Goal: Transaction & Acquisition: Book appointment/travel/reservation

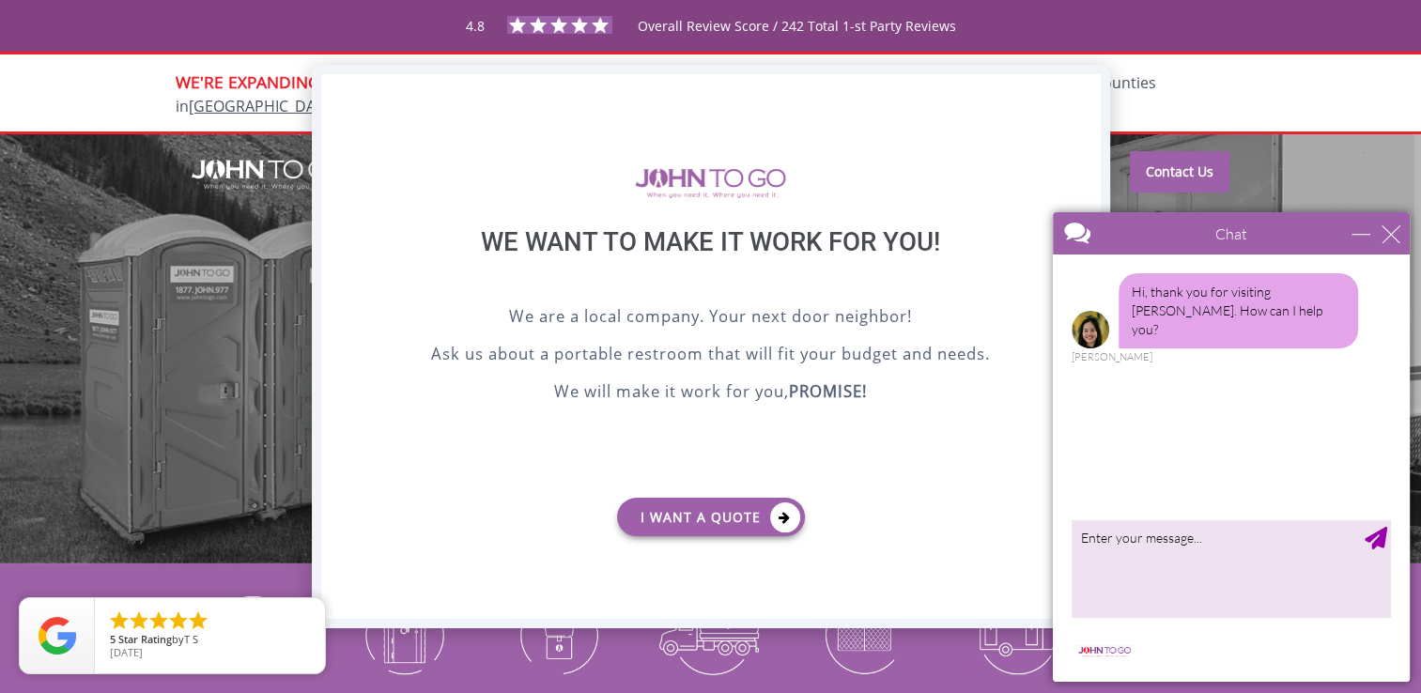
click at [1088, 85] on div "X" at bounding box center [1085, 90] width 29 height 32
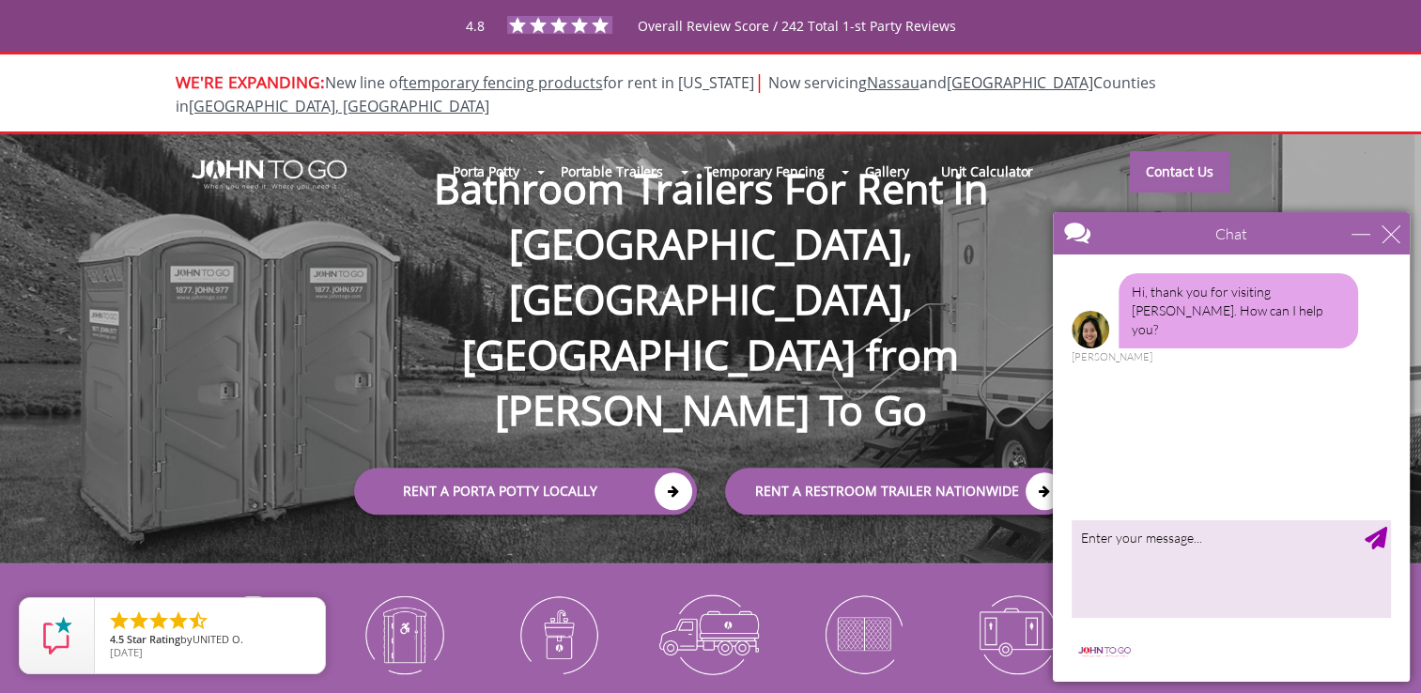
click at [805, 469] on div "Porta Potty Portable Toilets ADA Accessible Units Portable Sinks Waste Services…" at bounding box center [710, 349] width 1421 height 430
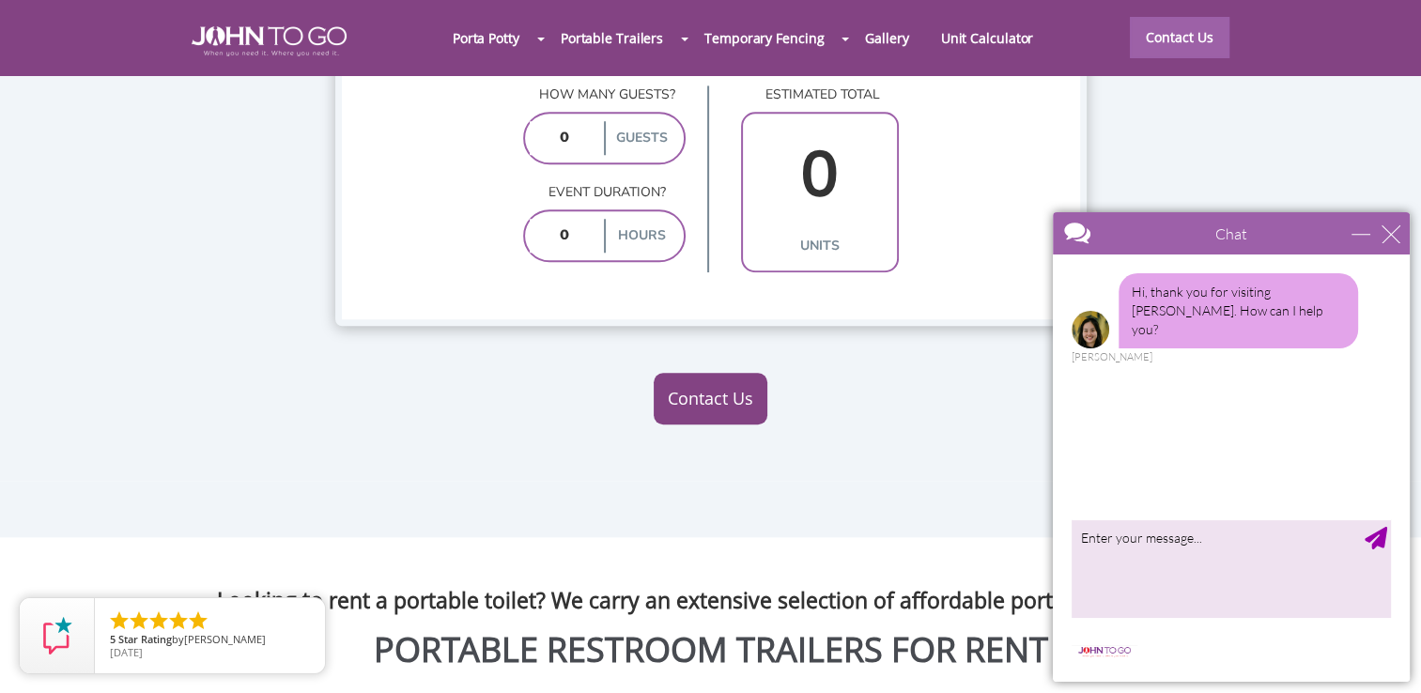
scroll to position [1614, 0]
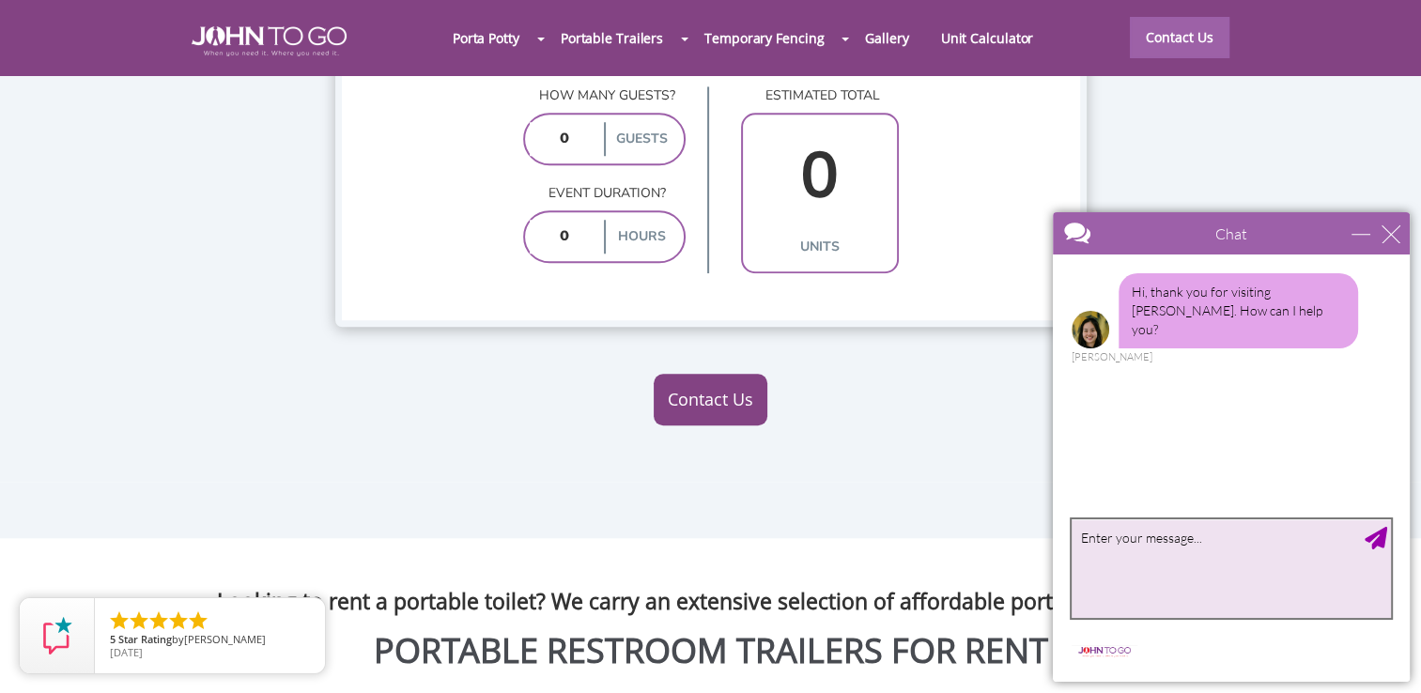
click at [1122, 552] on textarea "type your message" at bounding box center [1231, 568] width 319 height 99
type textarea "do you deliver to Fanwood NJ"
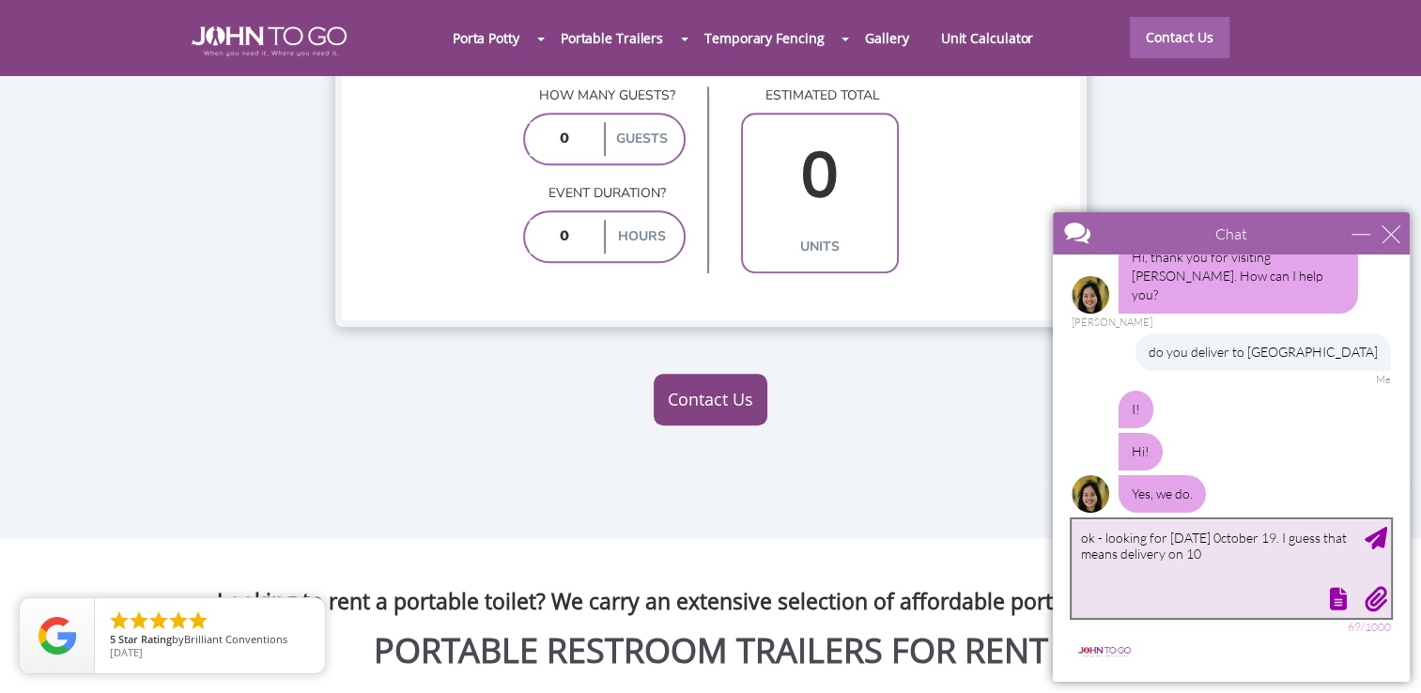
scroll to position [115, 0]
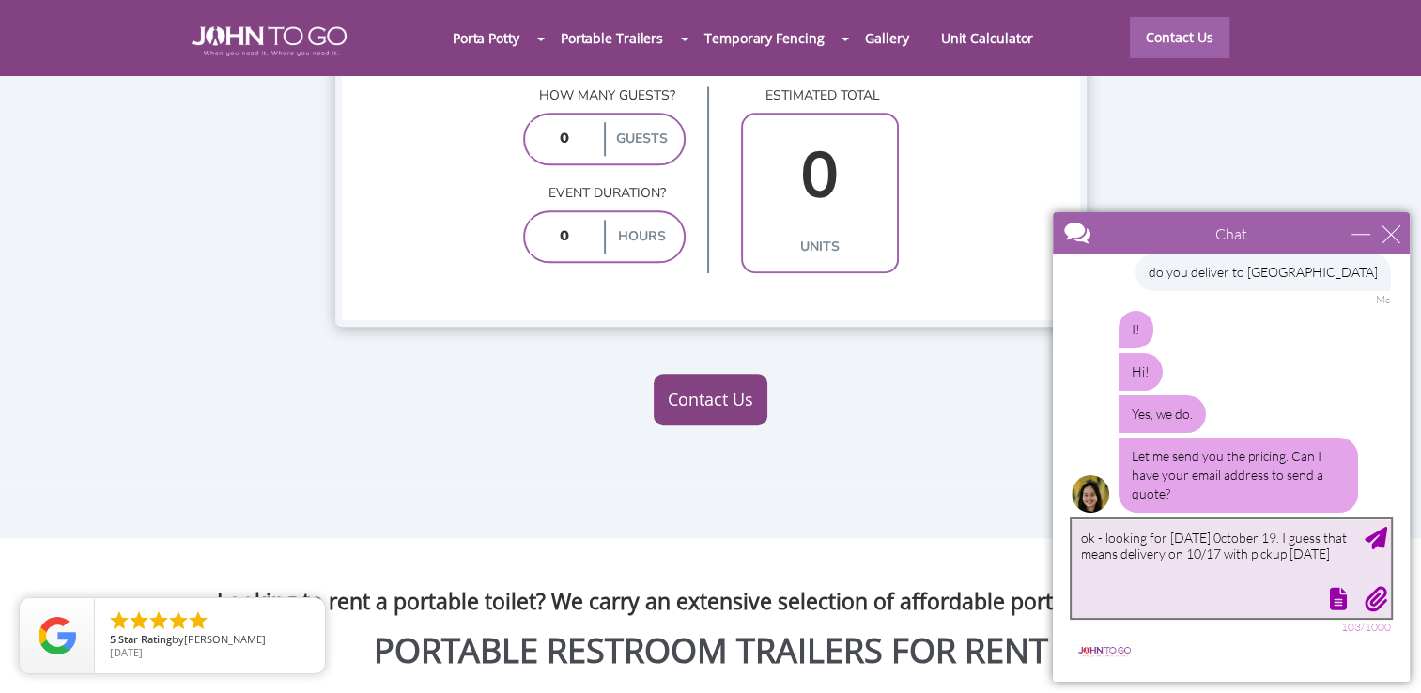
click at [1138, 565] on textarea "ok - looking for Sunday 0ctober 19. I guess that means delivery on 10/17 with p…" at bounding box center [1231, 568] width 319 height 99
type textarea "ok - looking for Sunday 0ctober 19. I guess that means delivery on 10/17 with p…"
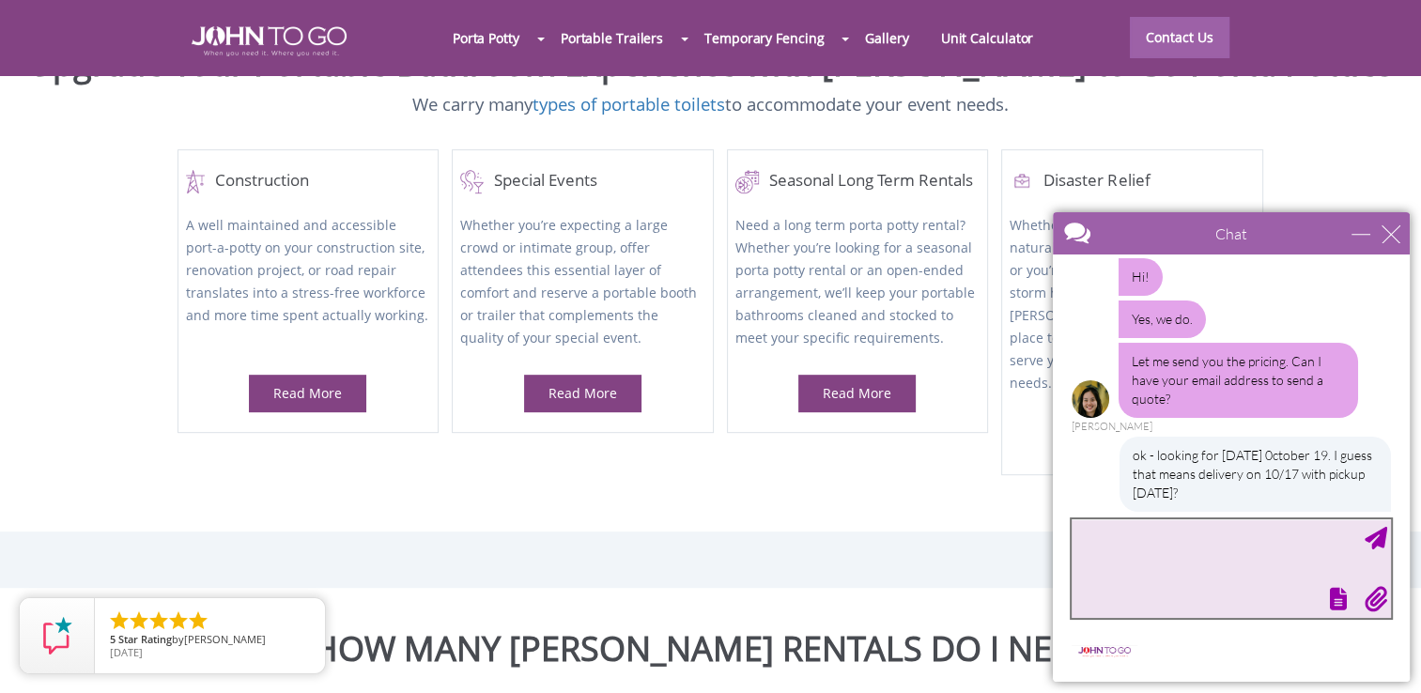
scroll to position [810, 0]
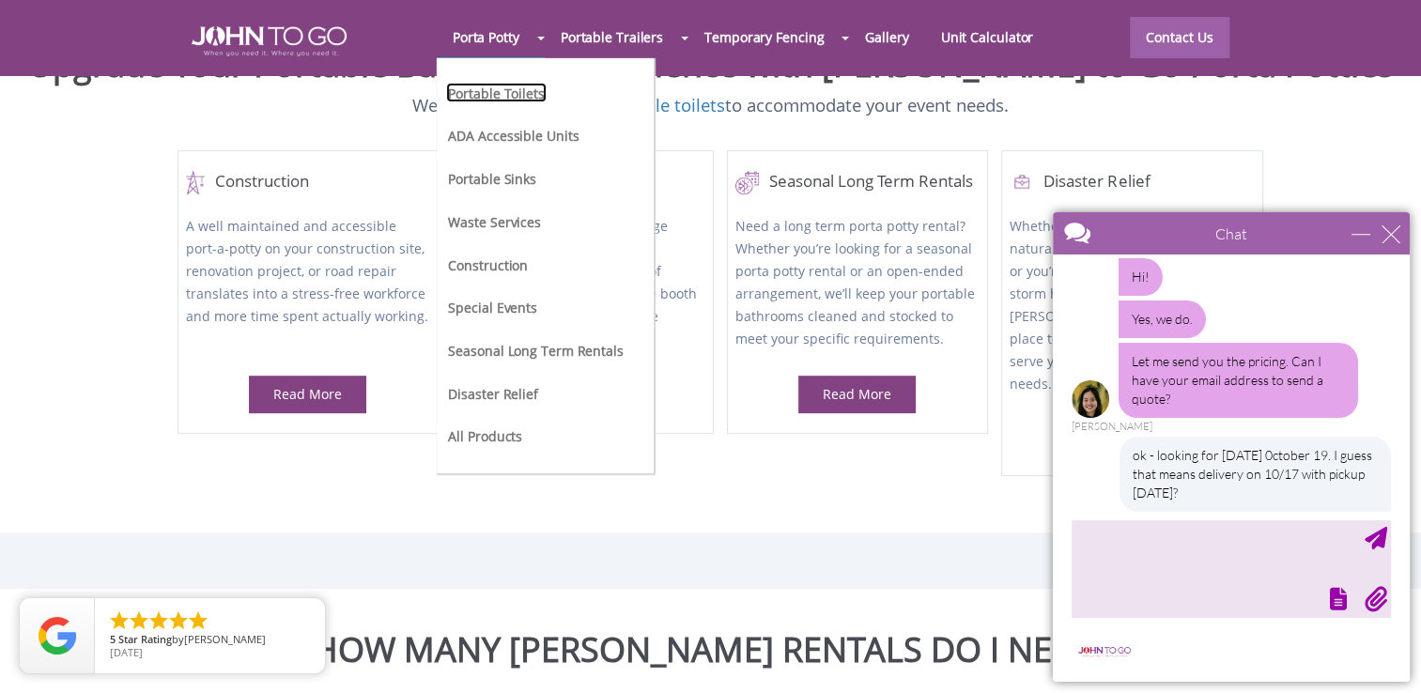
click at [521, 92] on link "Portable Toilets" at bounding box center [496, 93] width 100 height 20
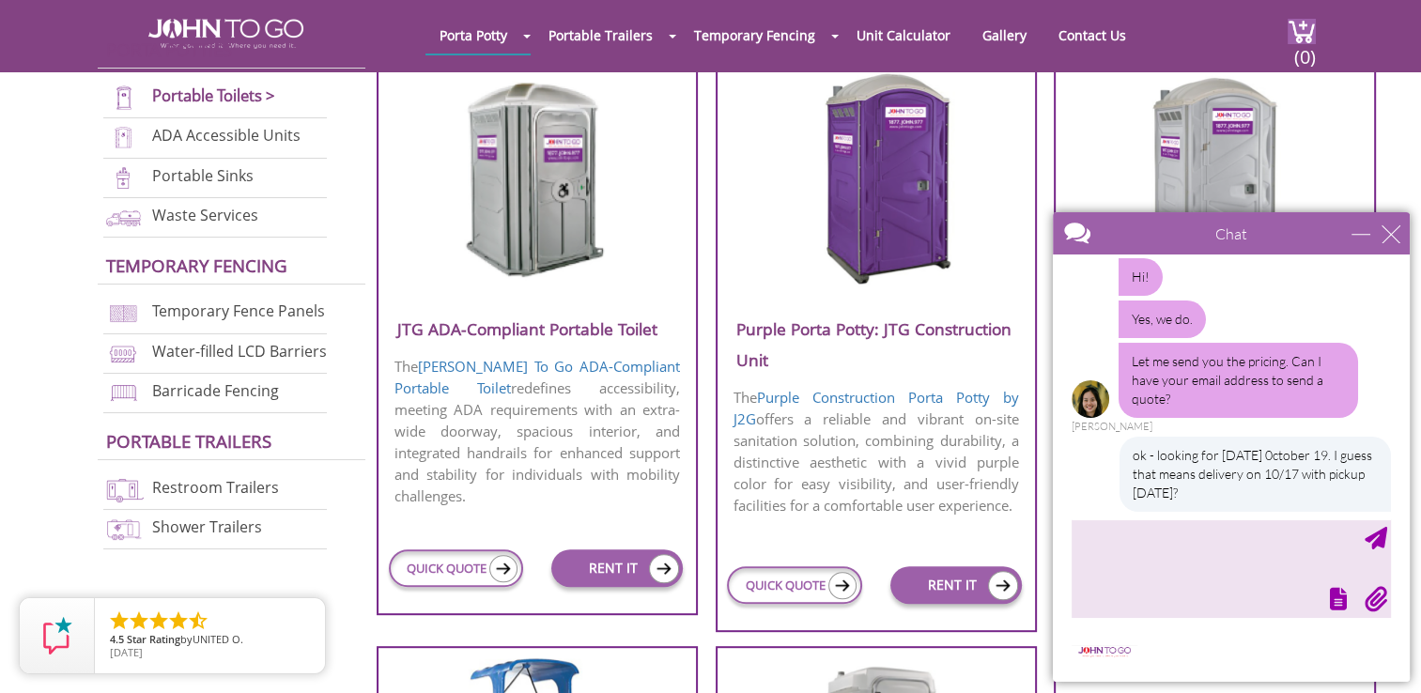
scroll to position [724, 0]
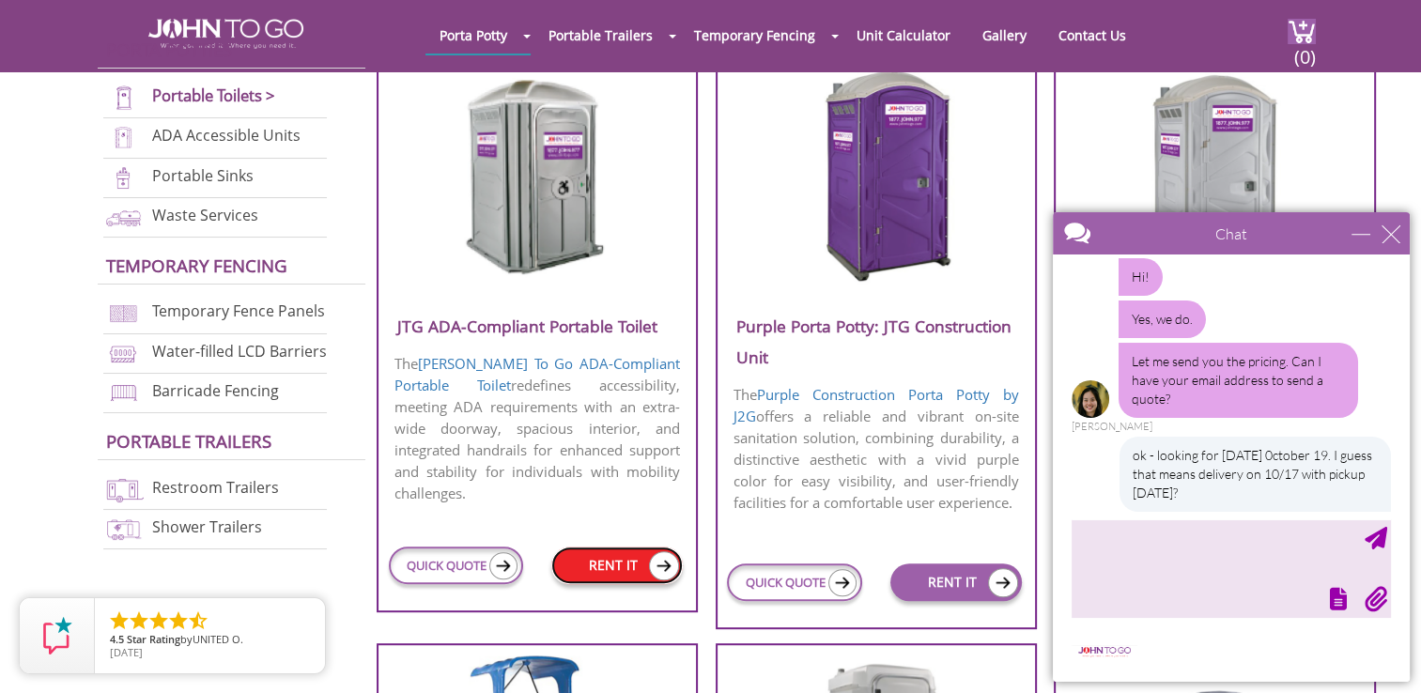
click at [604, 547] on link "RENT IT" at bounding box center [616, 566] width 131 height 38
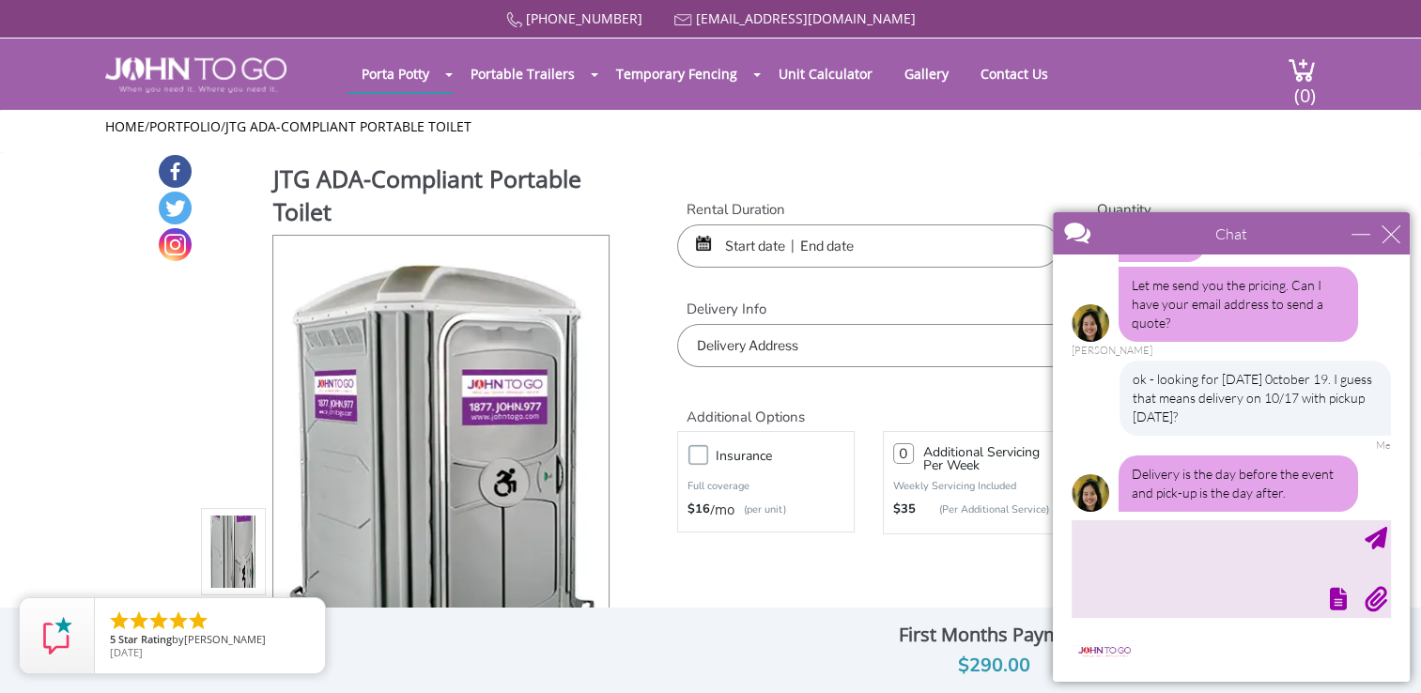
click at [1068, 548] on div at bounding box center [1231, 468] width 357 height 427
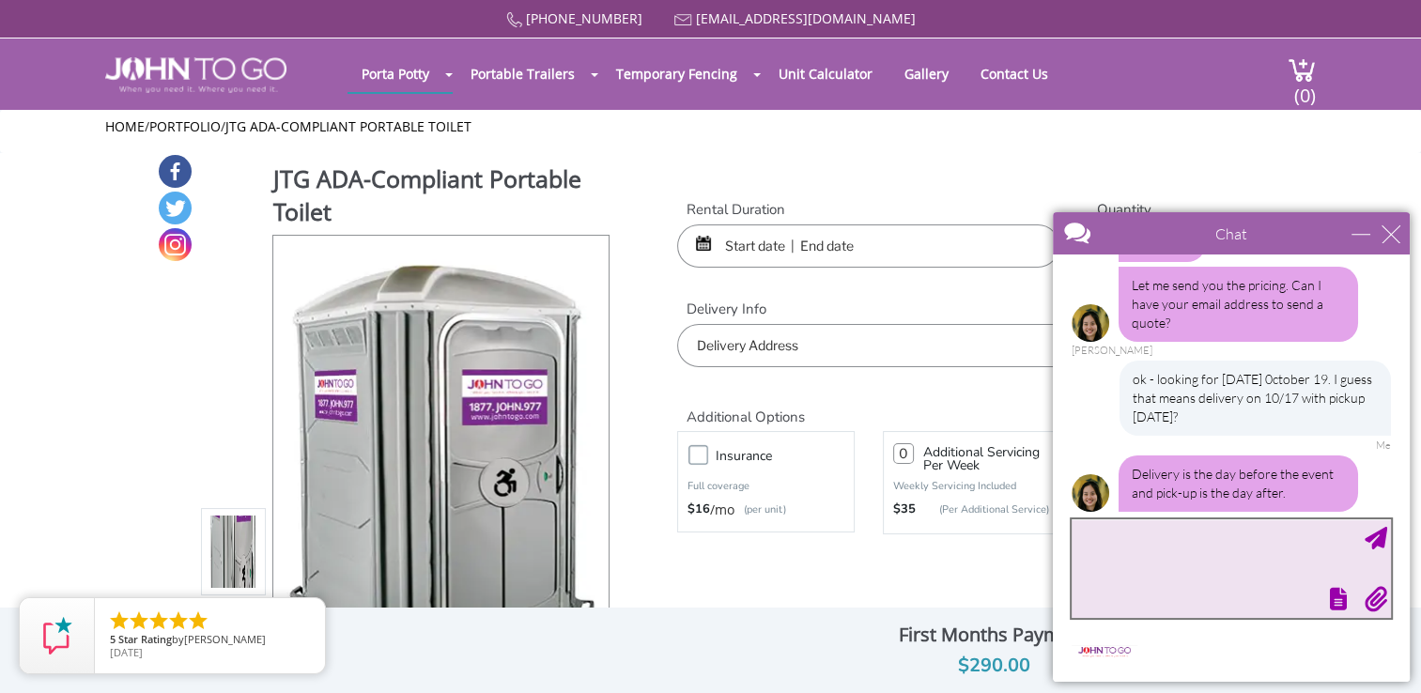
click at [1091, 545] on textarea "type your message" at bounding box center [1231, 568] width 319 height 99
type textarea "so you deliver on Saturdays?"
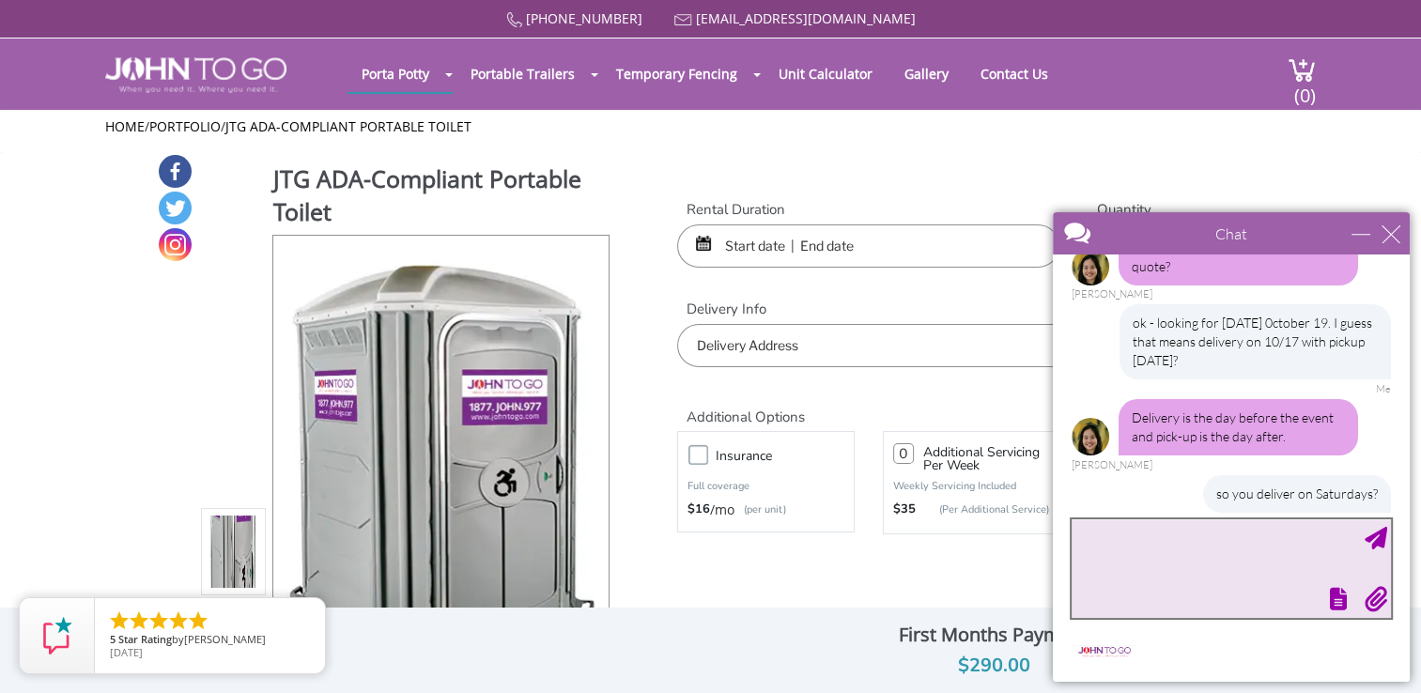
scroll to position [418, 0]
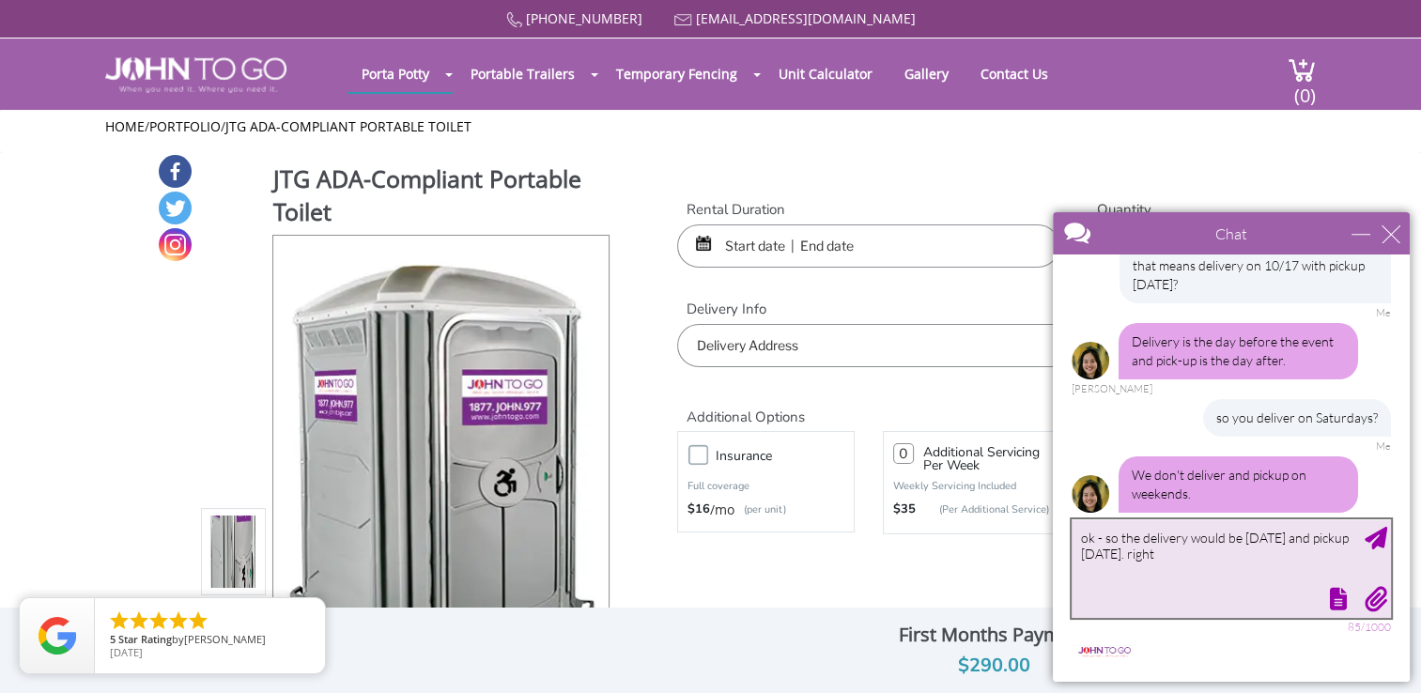
drag, startPoint x: 1188, startPoint y: 553, endPoint x: 1223, endPoint y: 607, distance: 63.8
click at [1223, 607] on div "✕ ok - so the delivery would be on Friday the 17th and pickup on MOnday the 20t…" at bounding box center [1231, 568] width 319 height 99
click at [1293, 552] on textarea "ok - so the delivery would be on Friday the 17th and pickup on Monday the 20th.…" at bounding box center [1231, 568] width 319 height 99
type textarea "ok - so the delivery would be on Friday the 17th and pickup on Monday the 20th.…"
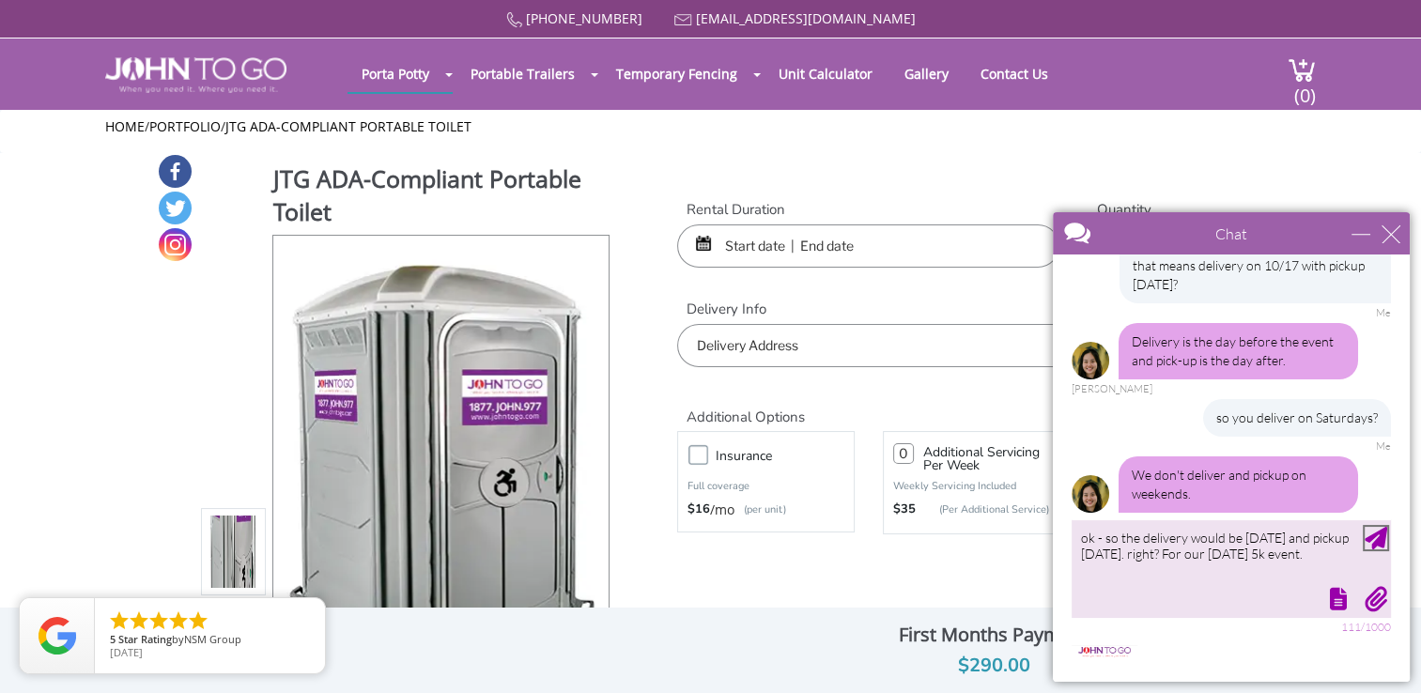
click at [1377, 548] on div "Send Message" at bounding box center [1376, 538] width 23 height 23
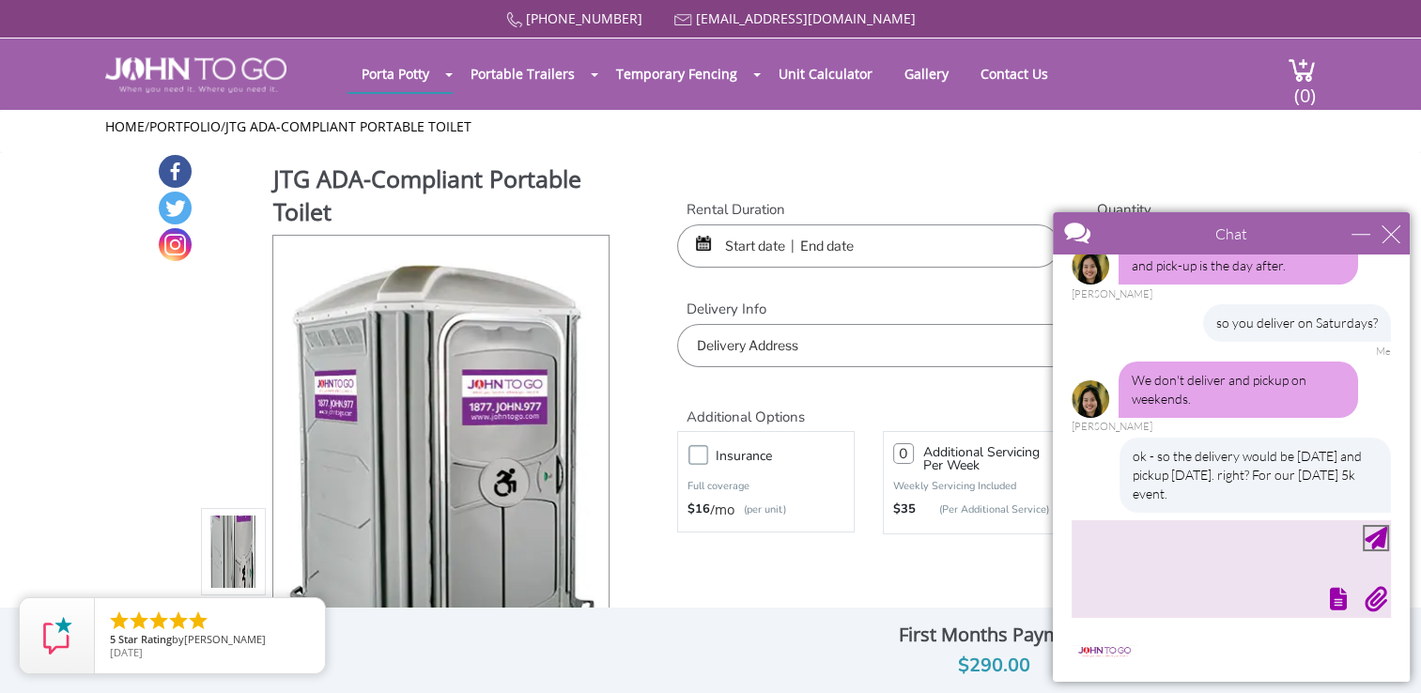
scroll to position [570, 0]
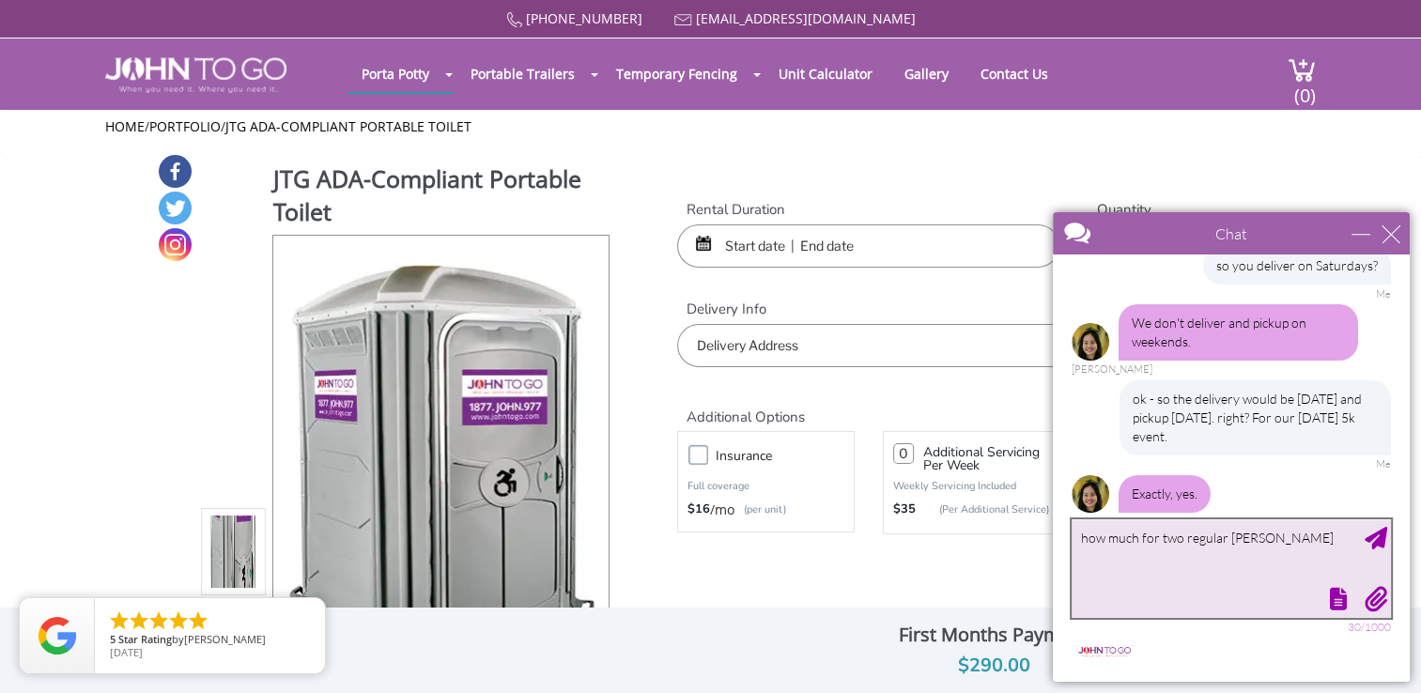
type textarea "how much for two regular johns?"
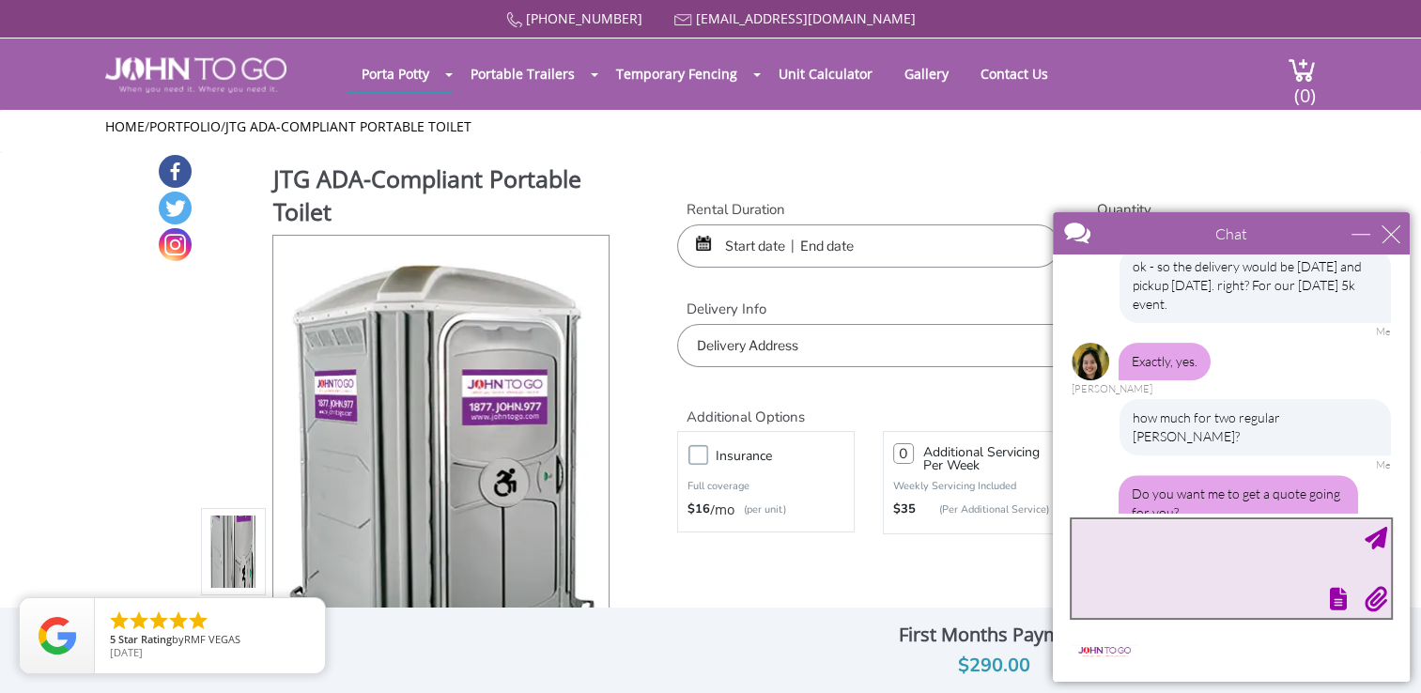
scroll to position [764, 0]
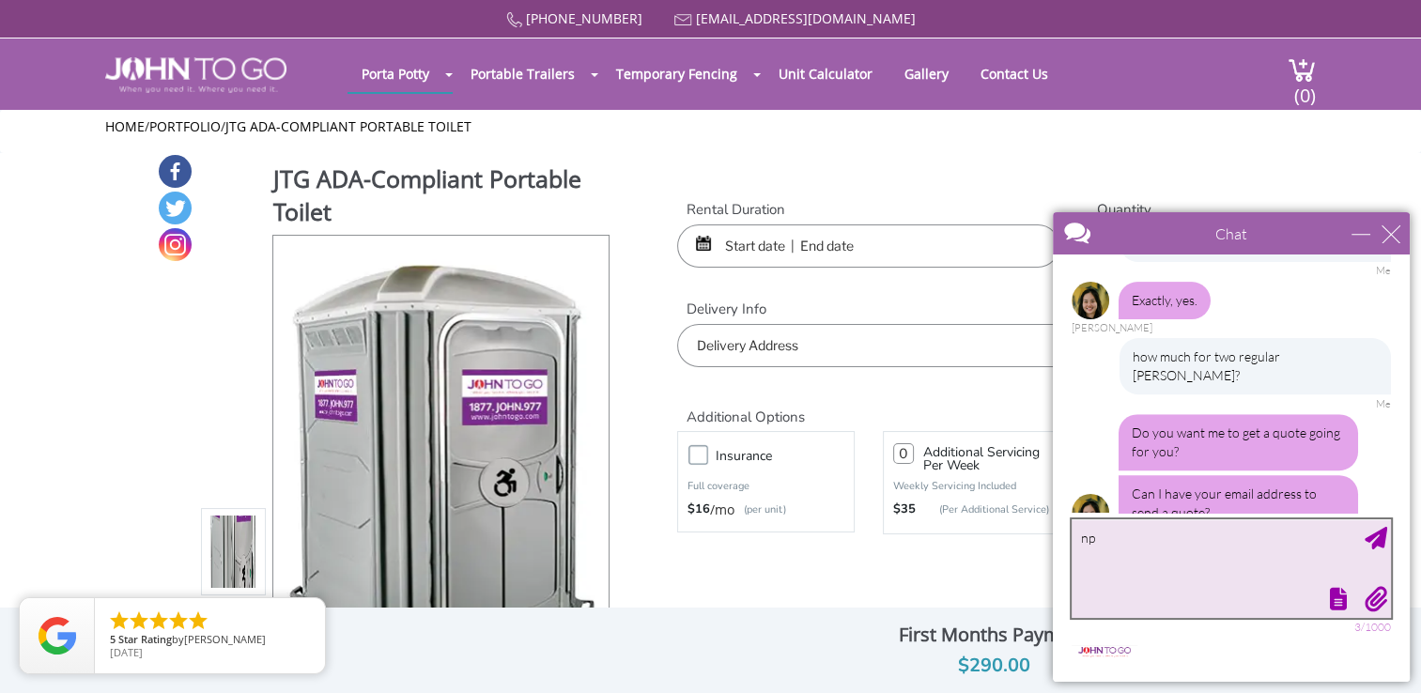
type textarea "n"
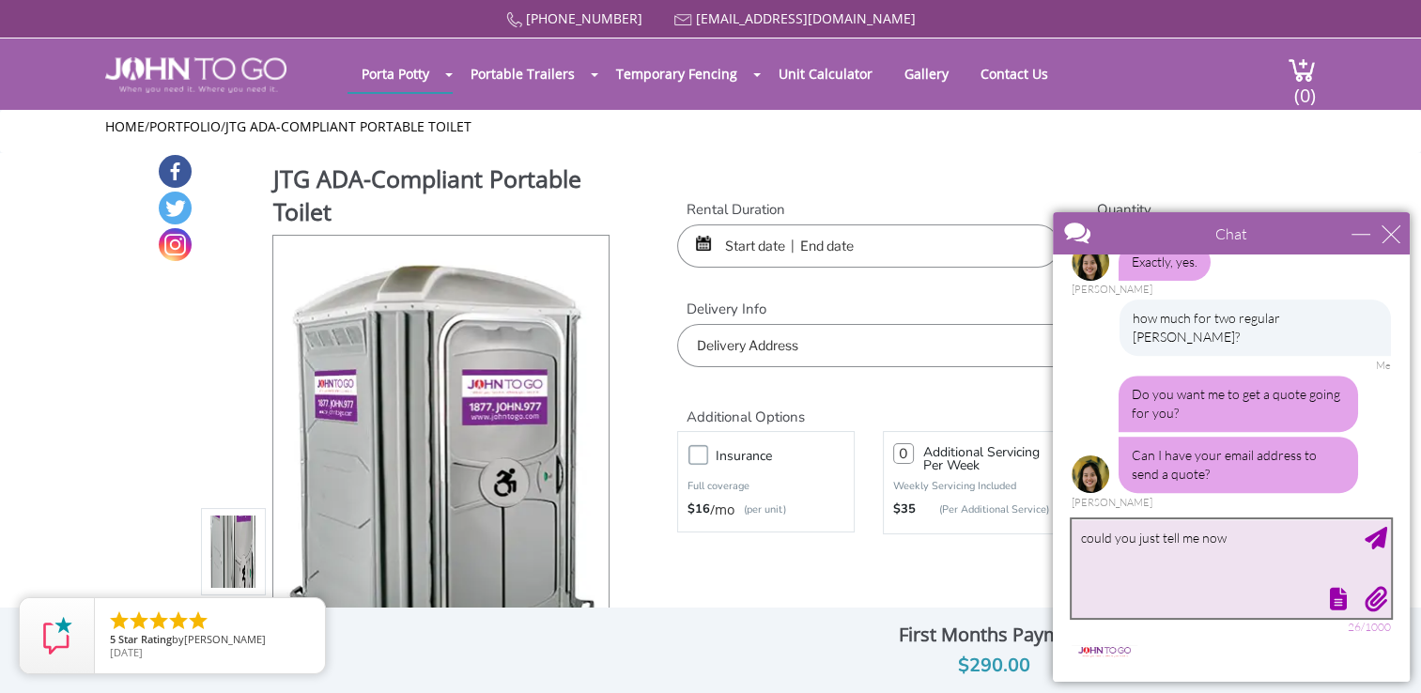
type textarea "could you just tell me now?"
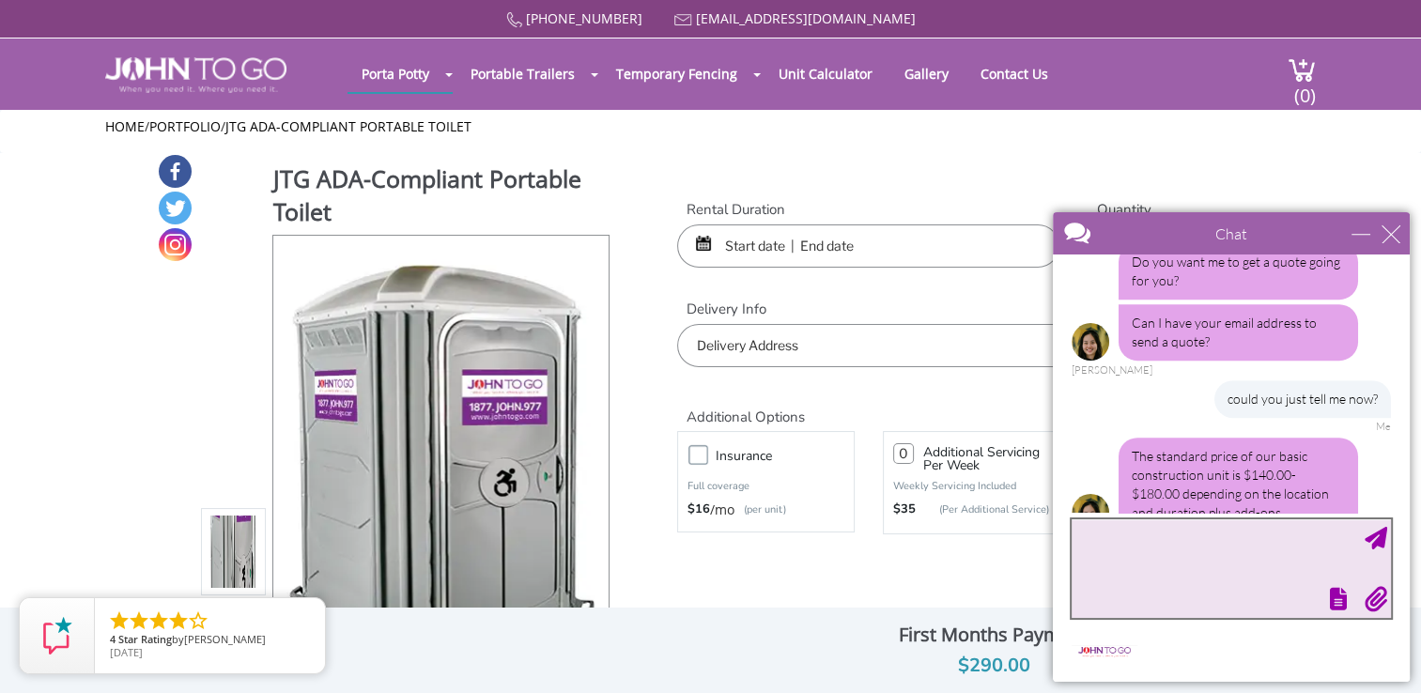
scroll to position [992, 0]
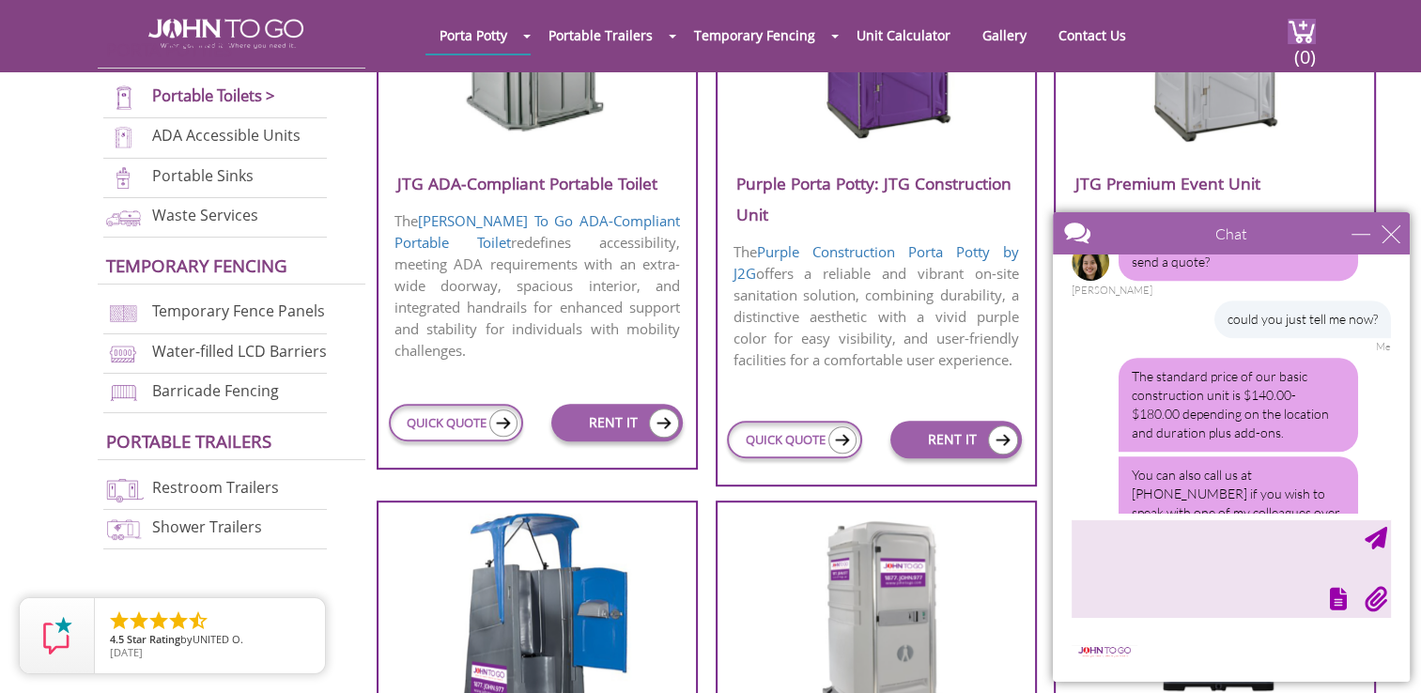
scroll to position [878, 0]
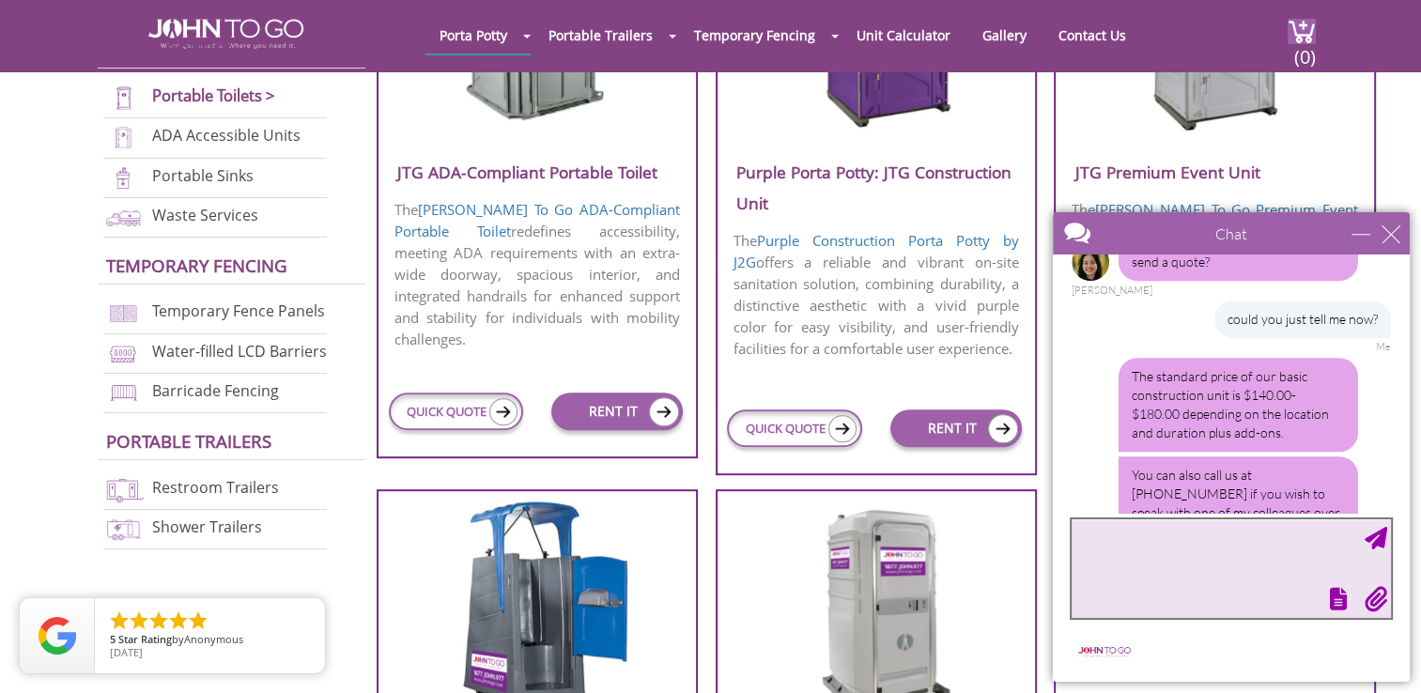
click at [1106, 536] on textarea "type your message" at bounding box center [1231, 568] width 319 height 99
type textarea "will do - thanks!"
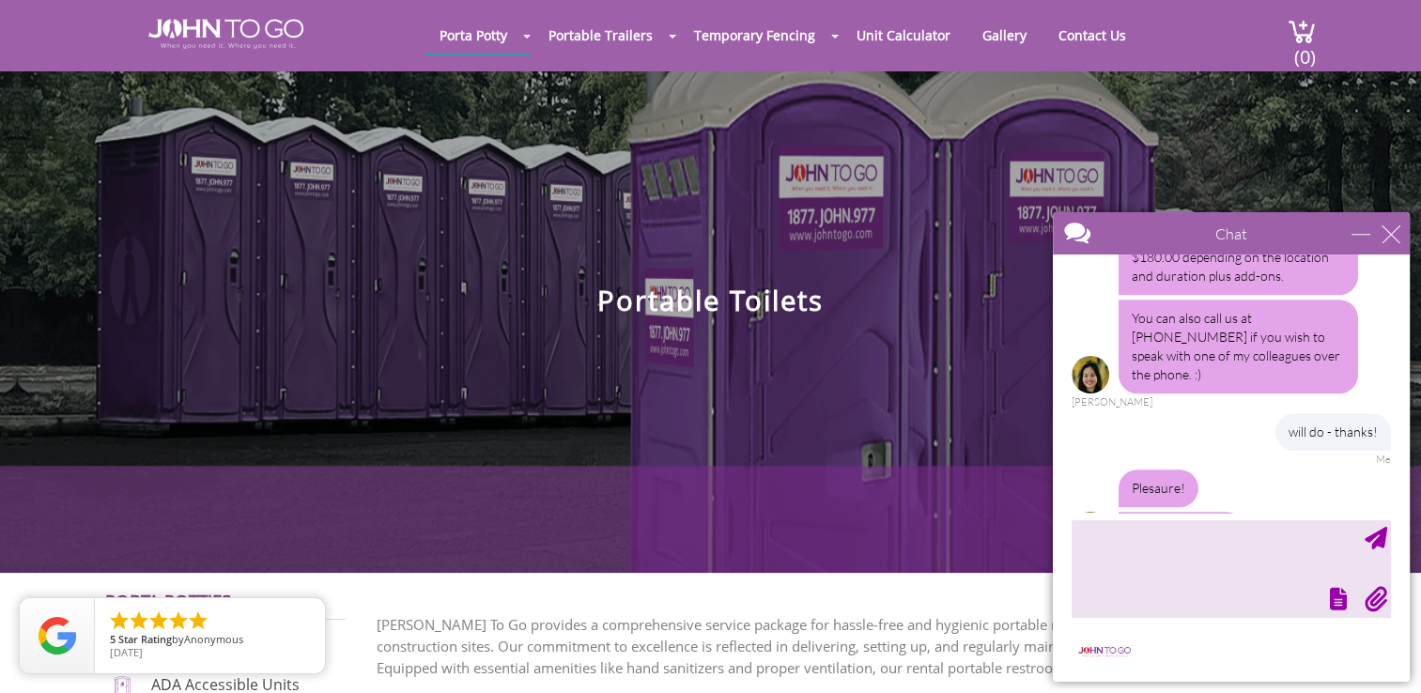
scroll to position [0, 0]
click at [1054, 92] on h1 "Portable Toilets" at bounding box center [710, 202] width 1421 height 225
click at [1386, 233] on div "close" at bounding box center [1390, 233] width 19 height 19
type input "Continue Chat"
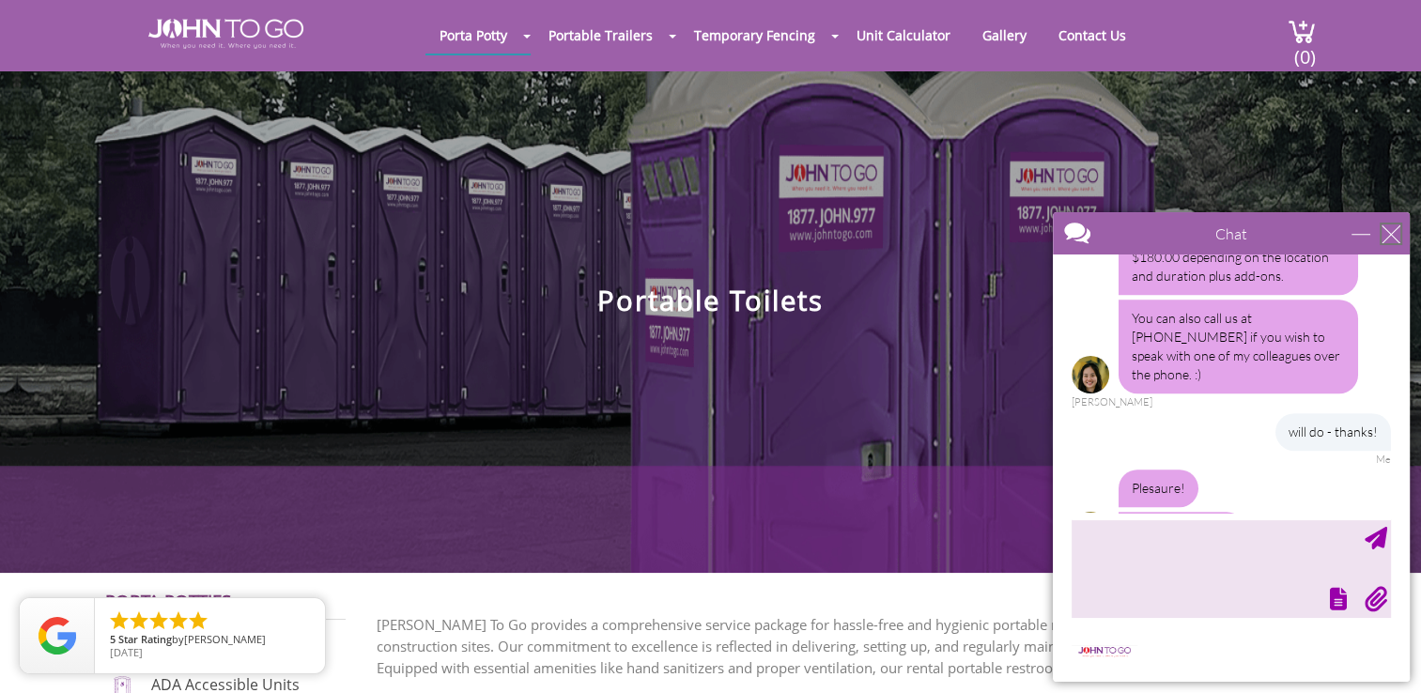
type input "End Chat"
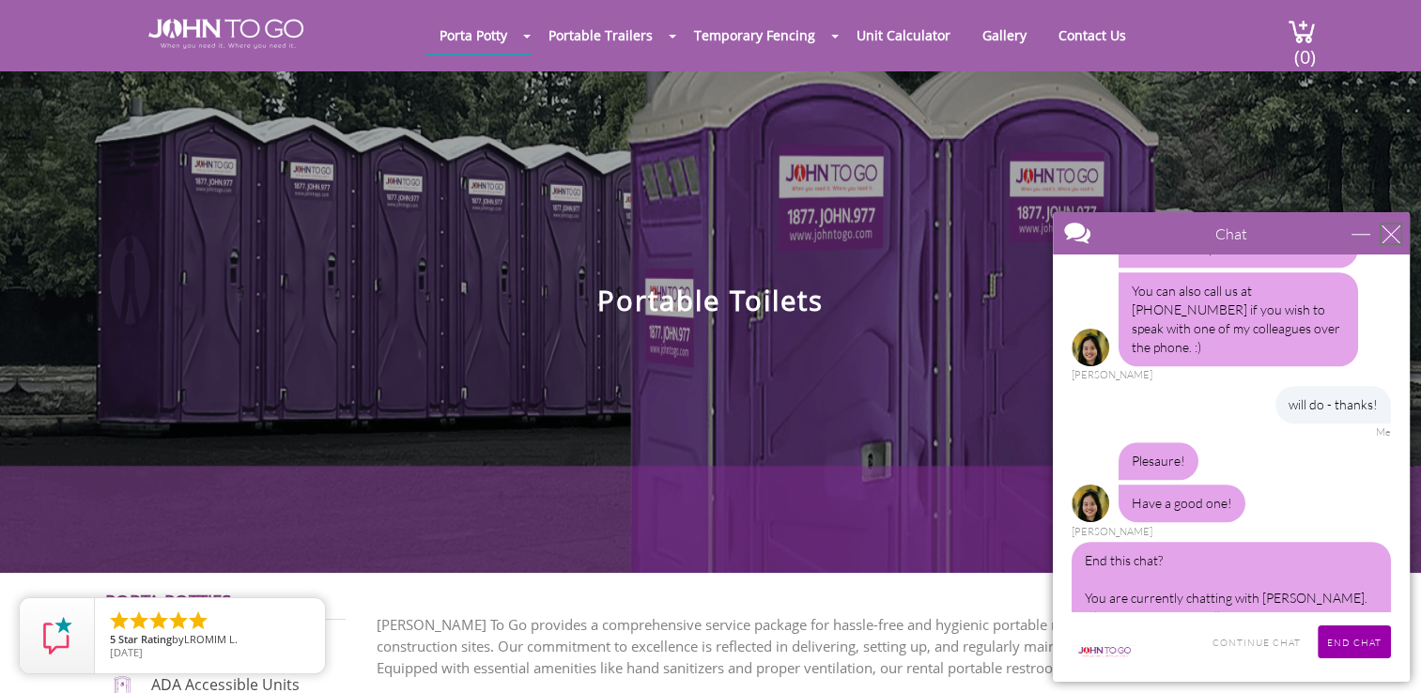
click at [1390, 237] on div "close" at bounding box center [1390, 233] width 19 height 19
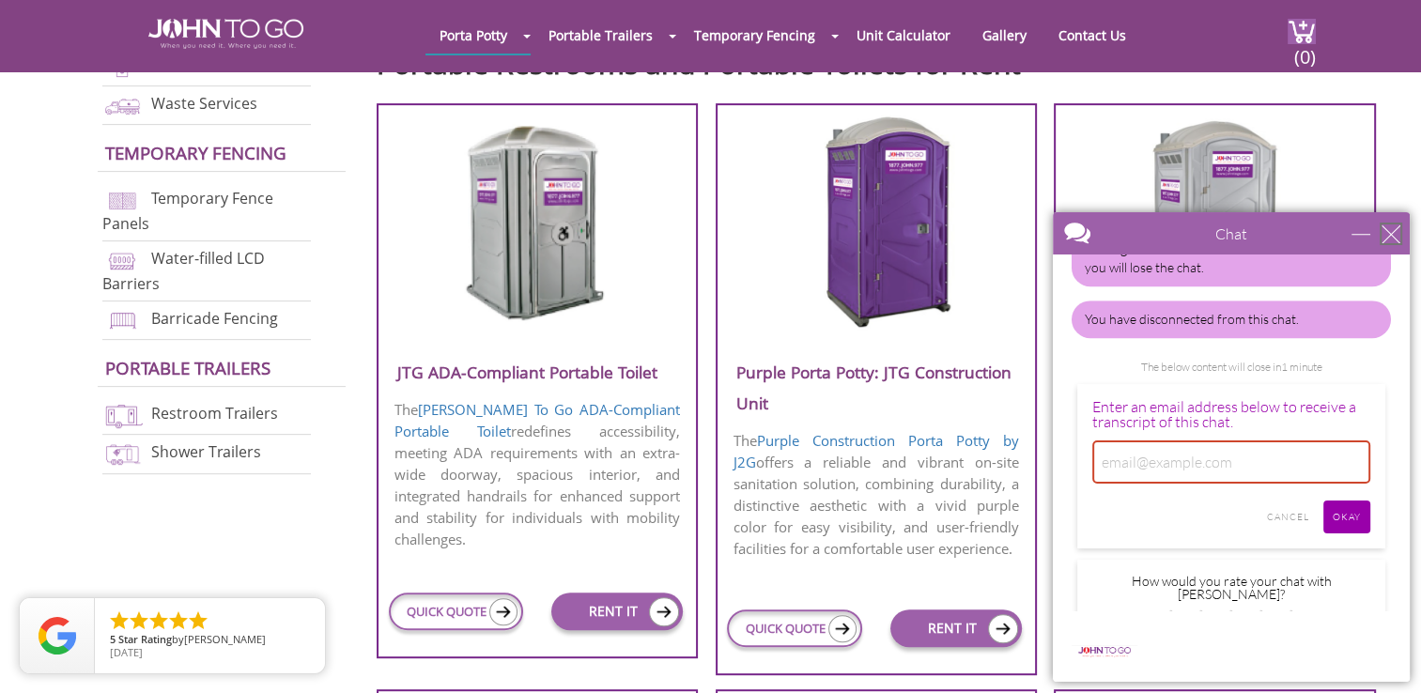
scroll to position [0, 0]
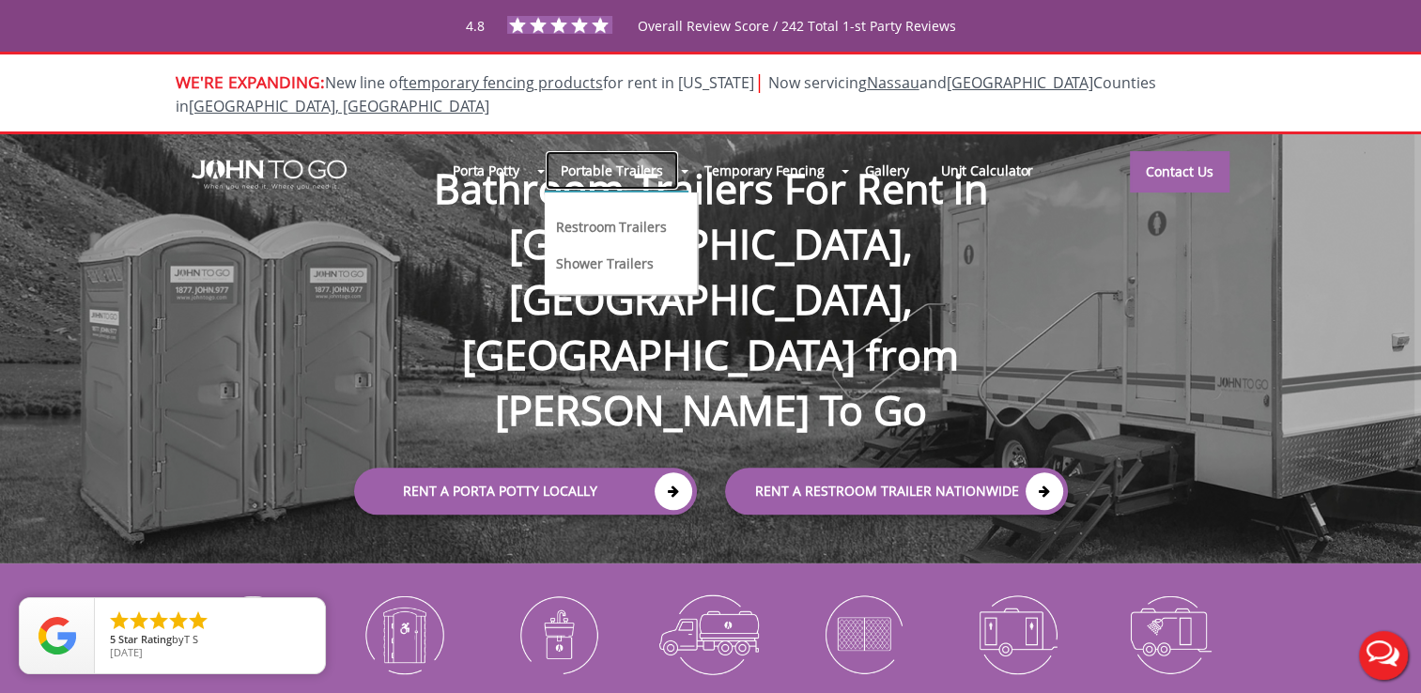
click at [575, 150] on link "Portable Trailers" at bounding box center [612, 170] width 134 height 40
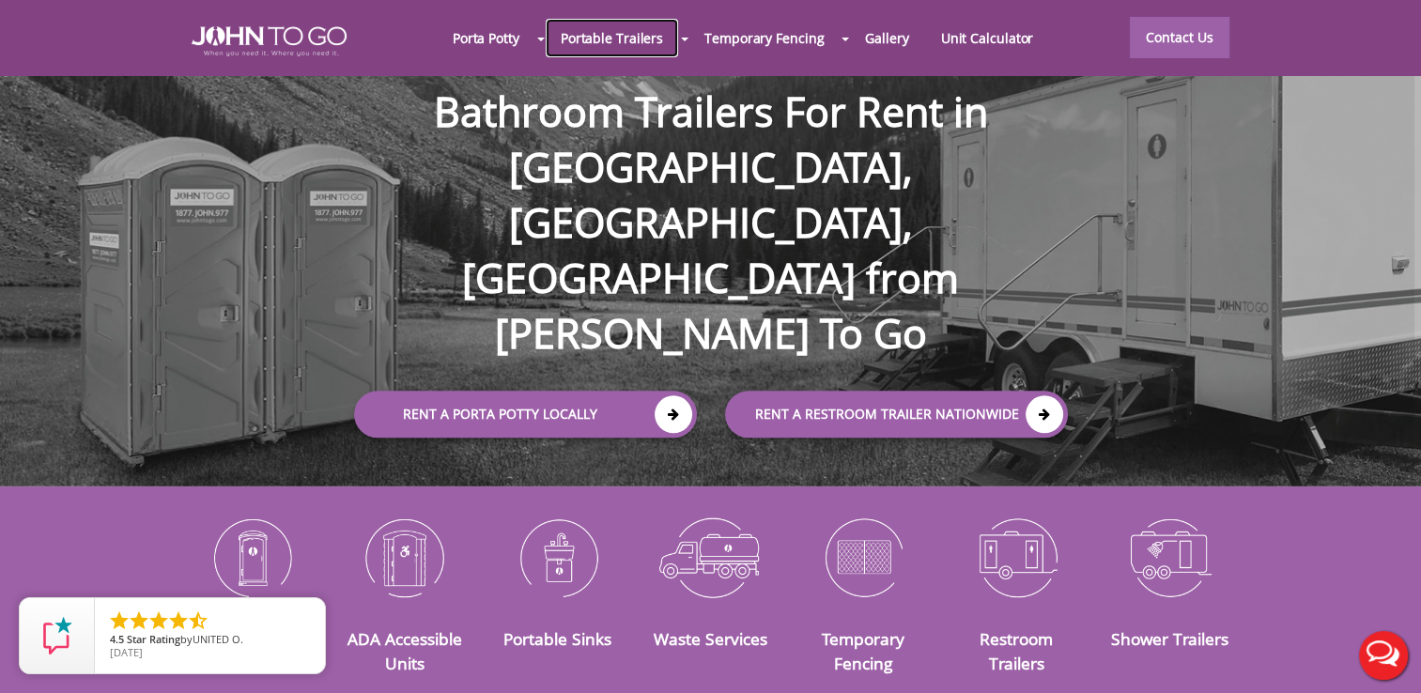
scroll to position [78, 0]
